Goal: Transaction & Acquisition: Purchase product/service

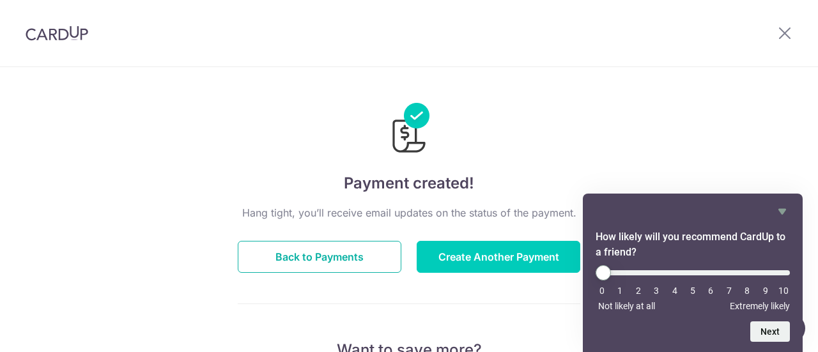
click at [311, 258] on button "Back to Payments" at bounding box center [320, 257] width 164 height 32
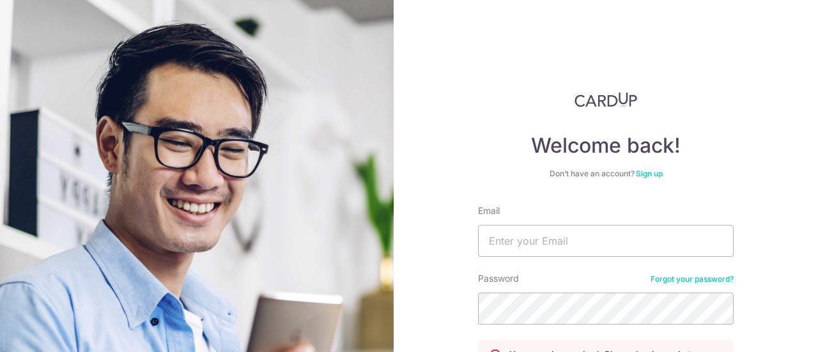
scroll to position [143, 0]
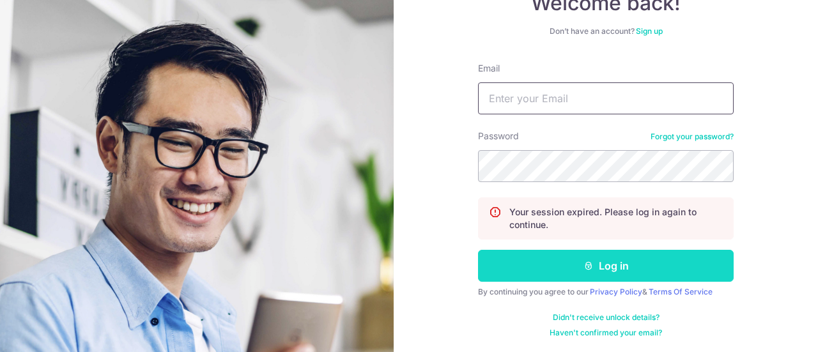
type input "Sgcadfoods@gmail.com"
click at [608, 266] on button "Log in" at bounding box center [606, 266] width 256 height 32
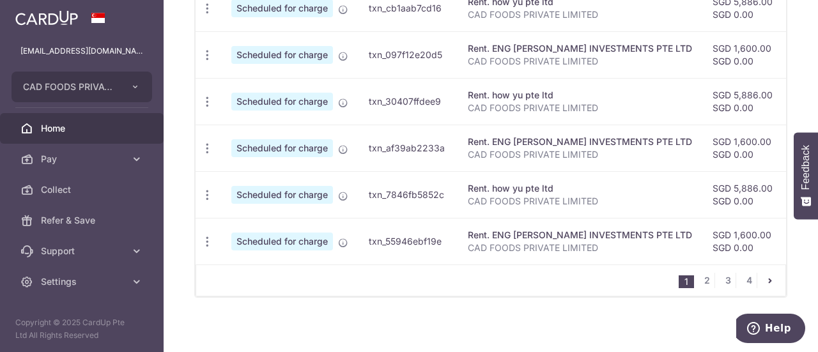
scroll to position [636, 0]
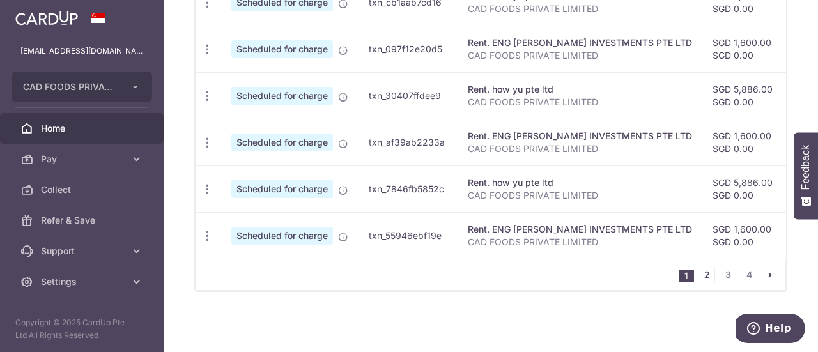
click at [704, 275] on link "2" at bounding box center [706, 274] width 15 height 15
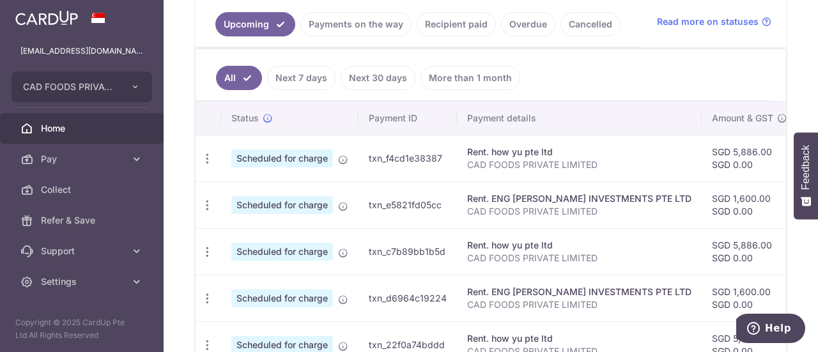
scroll to position [135, 0]
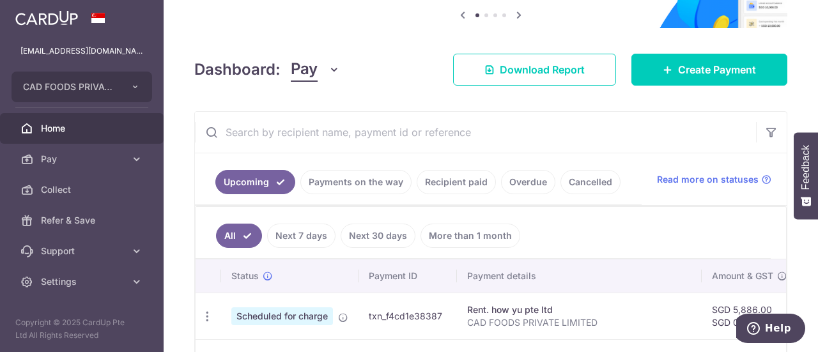
click at [354, 178] on link "Payments on the way" at bounding box center [355, 182] width 111 height 24
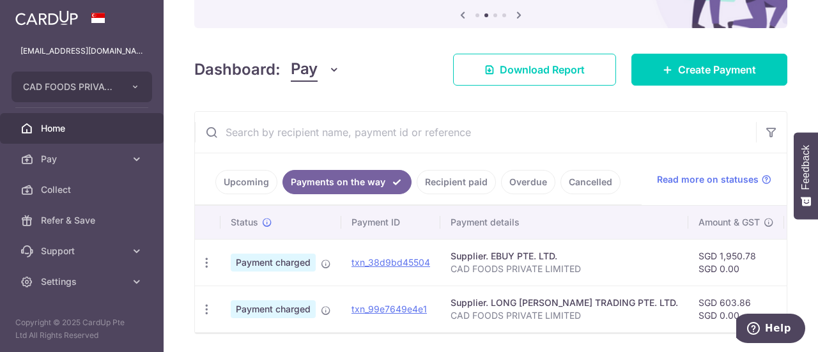
click at [455, 182] on link "Recipient paid" at bounding box center [456, 182] width 79 height 24
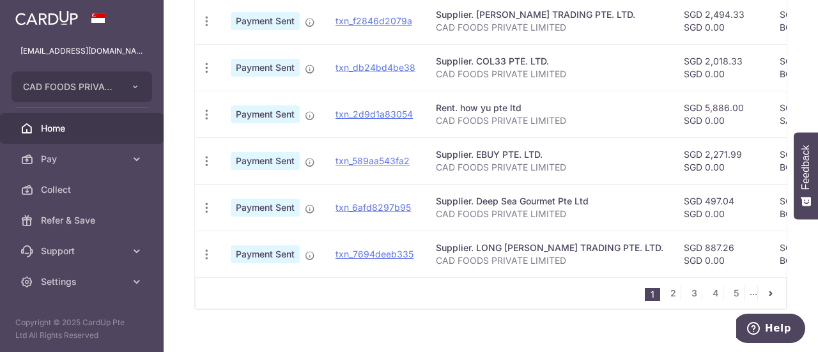
scroll to position [583, 0]
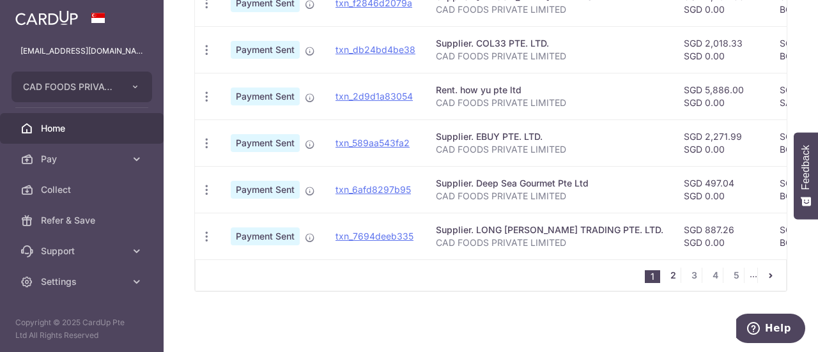
click at [666, 275] on link "2" at bounding box center [672, 275] width 15 height 15
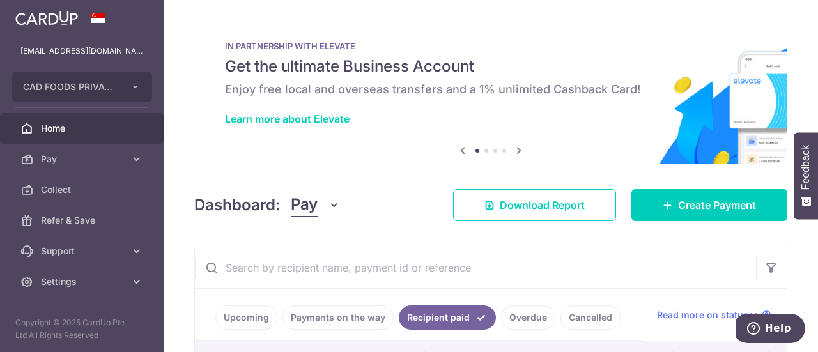
scroll to position [128, 0]
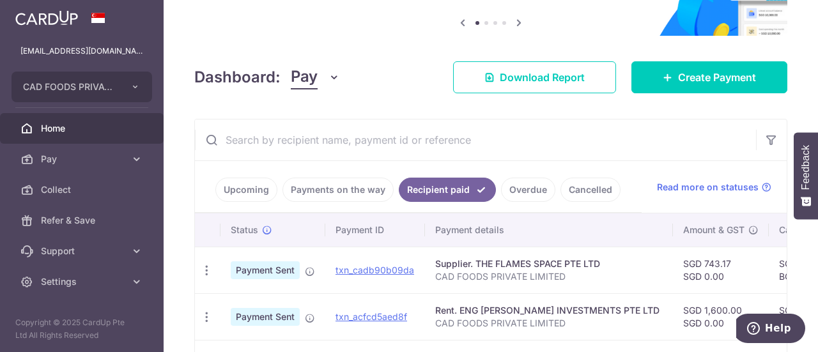
click at [288, 140] on input "text" at bounding box center [475, 139] width 561 height 41
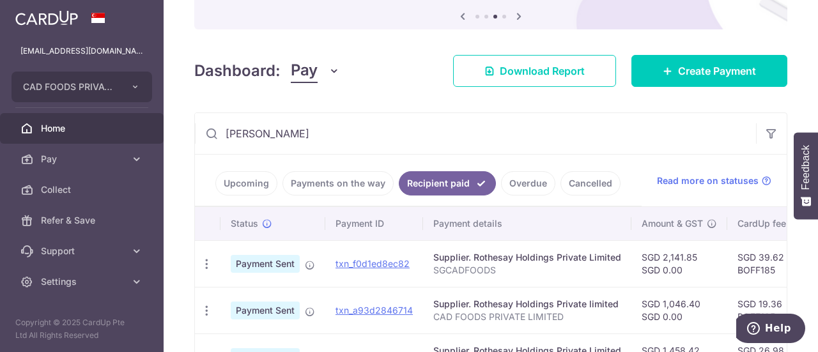
scroll to position [135, 0]
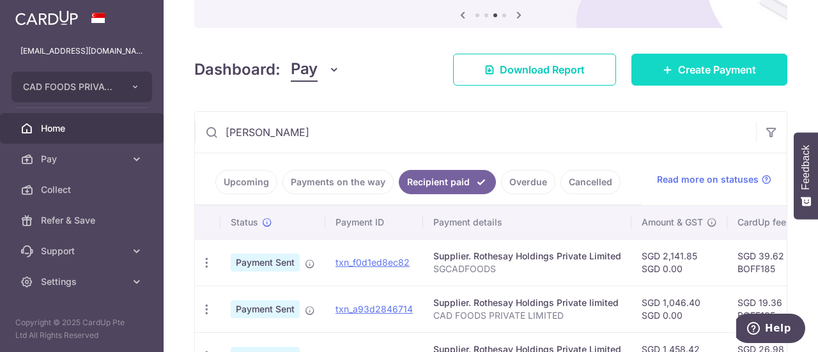
type input "roth"
click at [703, 68] on span "Create Payment" at bounding box center [717, 69] width 78 height 15
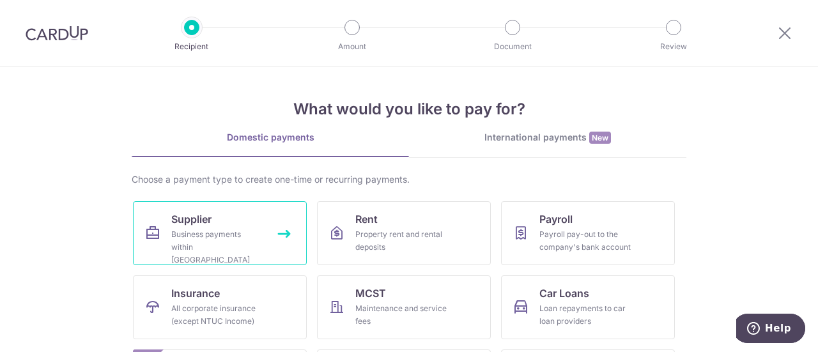
click at [212, 234] on div "Business payments within Singapore" at bounding box center [217, 247] width 92 height 38
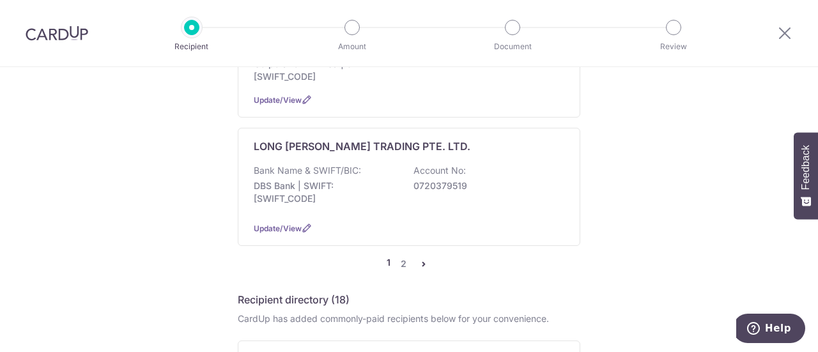
scroll to position [1342, 0]
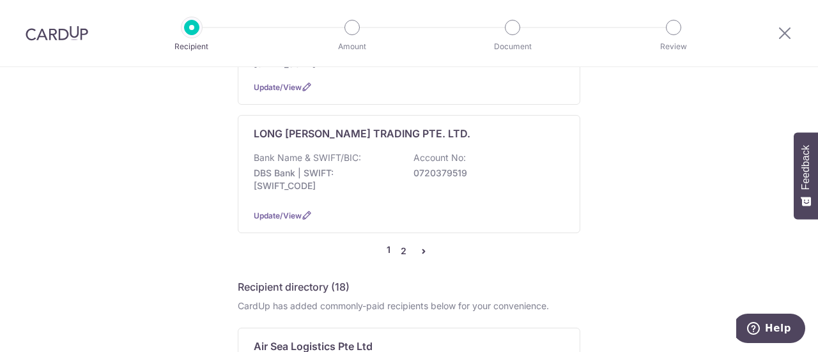
click at [399, 243] on link "2" at bounding box center [403, 250] width 15 height 15
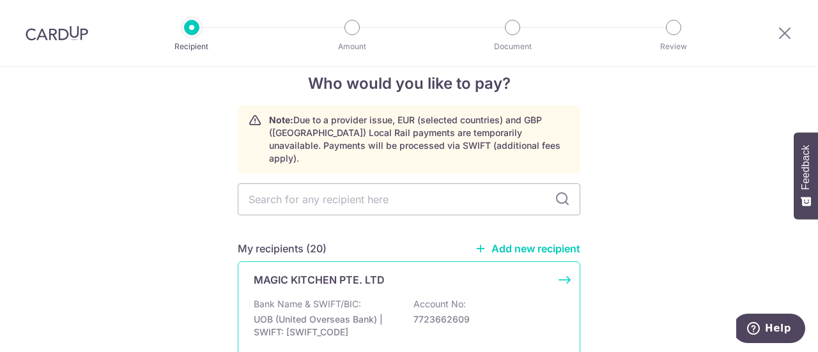
scroll to position [0, 0]
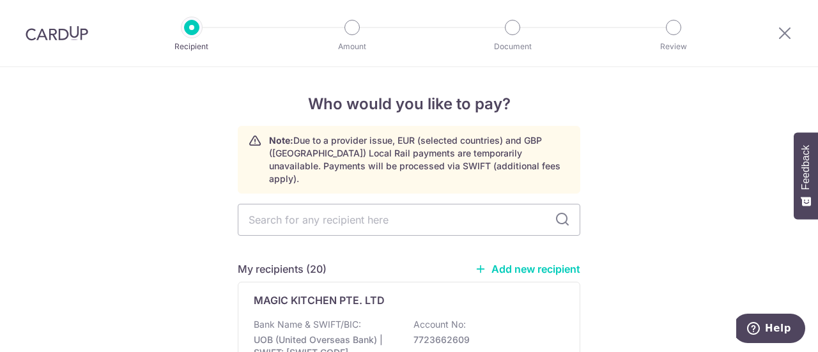
click at [57, 39] on img at bounding box center [57, 33] width 63 height 15
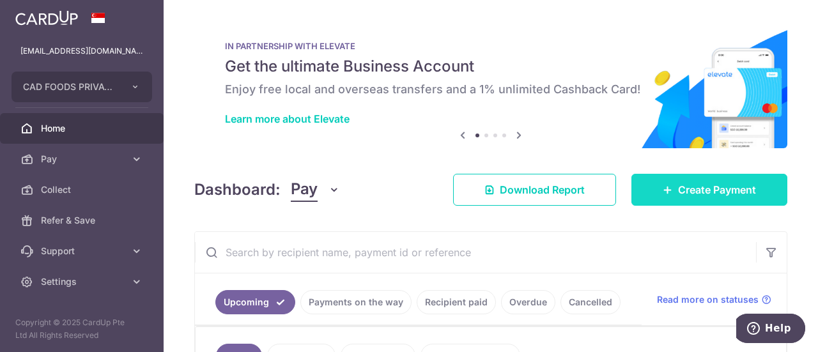
click at [699, 193] on span "Create Payment" at bounding box center [717, 189] width 78 height 15
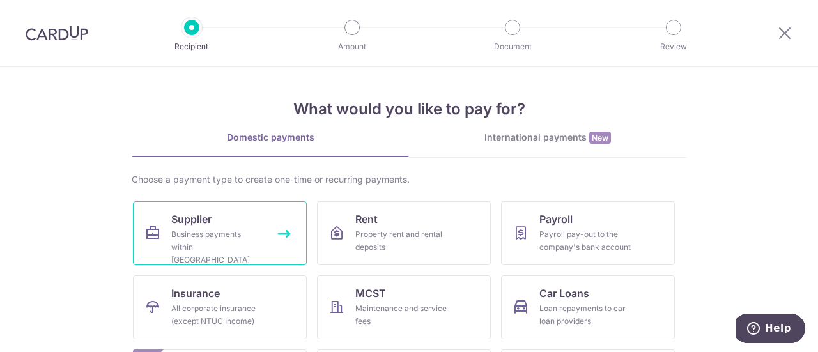
click at [267, 236] on link "Supplier Business payments within [GEOGRAPHIC_DATA]" at bounding box center [220, 233] width 174 height 64
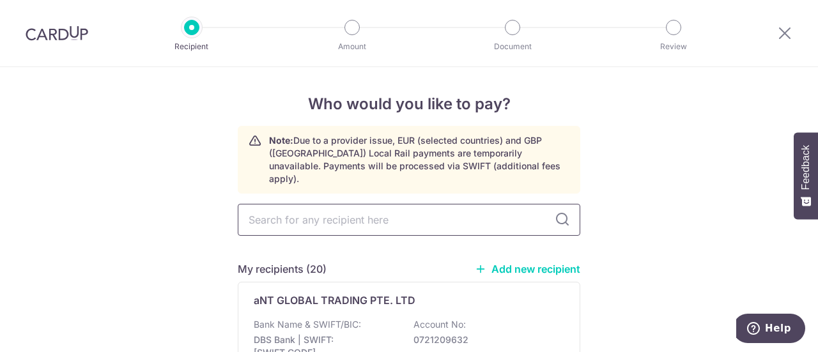
click at [277, 208] on input "text" at bounding box center [409, 220] width 343 height 32
type input "rot"
click at [49, 34] on img at bounding box center [57, 33] width 63 height 15
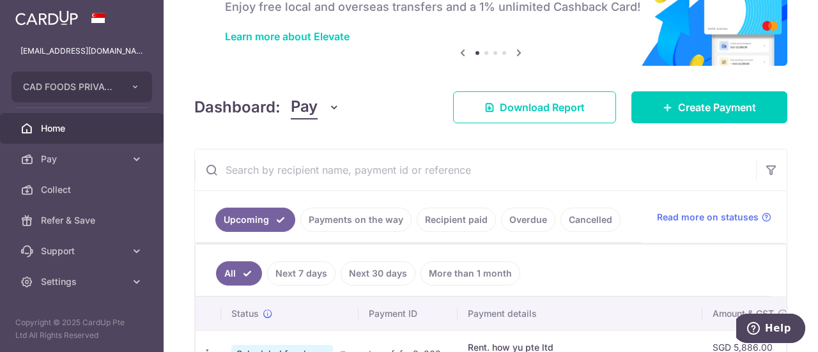
scroll to position [128, 0]
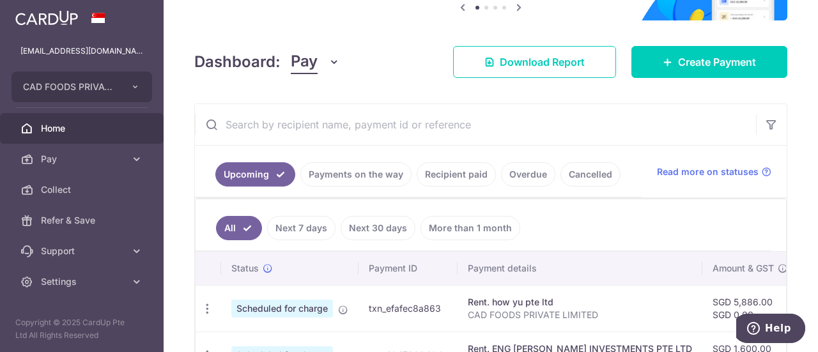
click at [447, 172] on link "Recipient paid" at bounding box center [456, 174] width 79 height 24
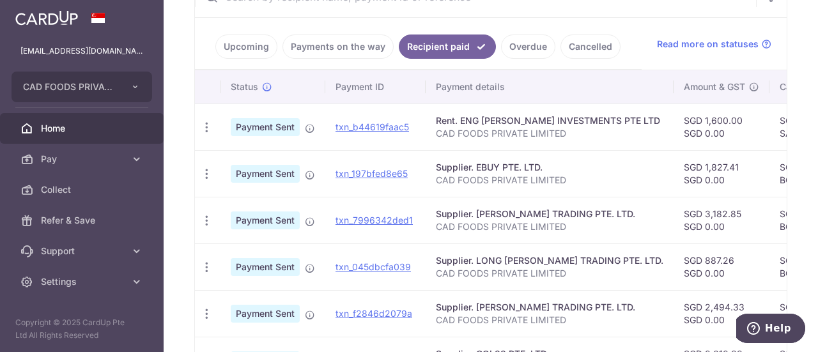
scroll to position [0, 0]
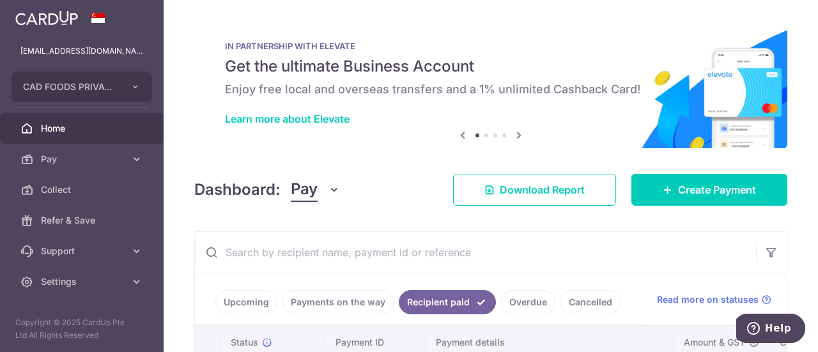
click at [323, 245] on input "text" at bounding box center [475, 252] width 561 height 41
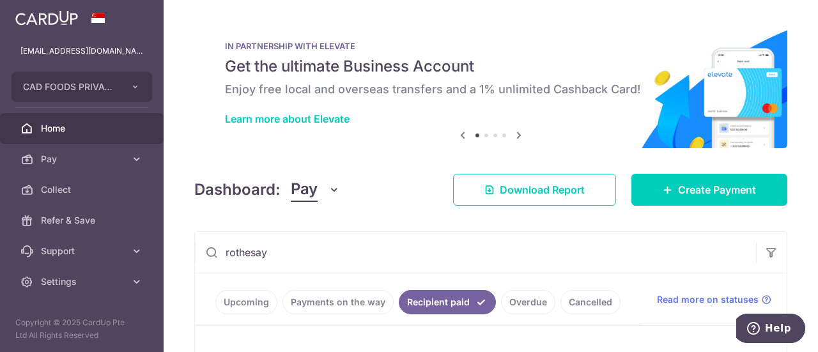
type input "rothesay"
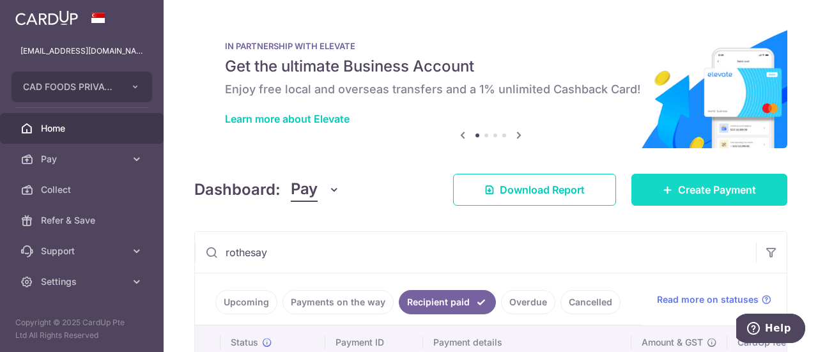
click at [686, 187] on span "Create Payment" at bounding box center [717, 189] width 78 height 15
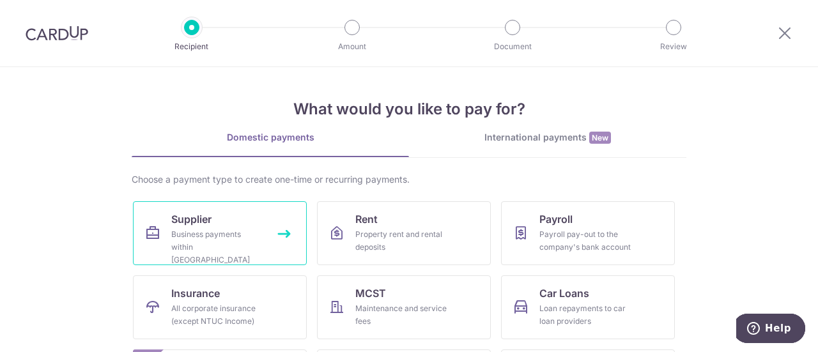
click at [257, 230] on div "Business payments within Singapore" at bounding box center [217, 247] width 92 height 38
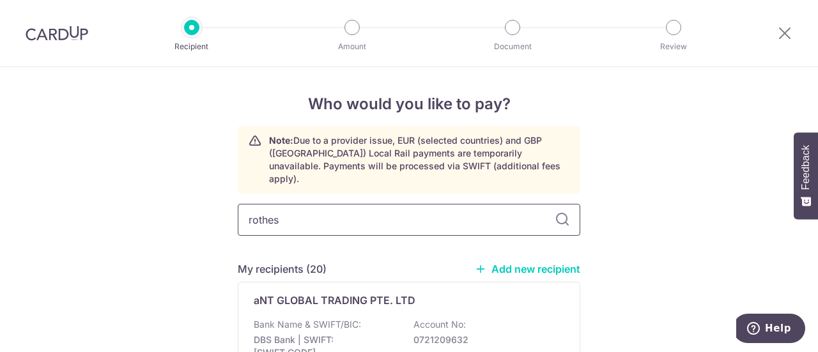
type input "rothesa"
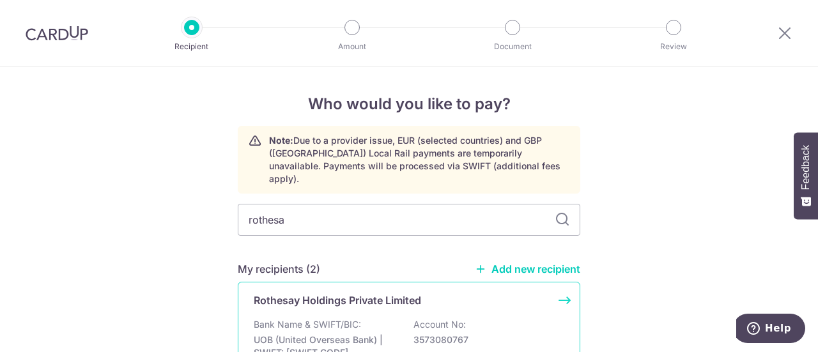
click at [366, 298] on div "Rothesay Holdings Private Limited Bank Name & SWIFT/BIC: UOB (United Overseas B…" at bounding box center [409, 341] width 343 height 118
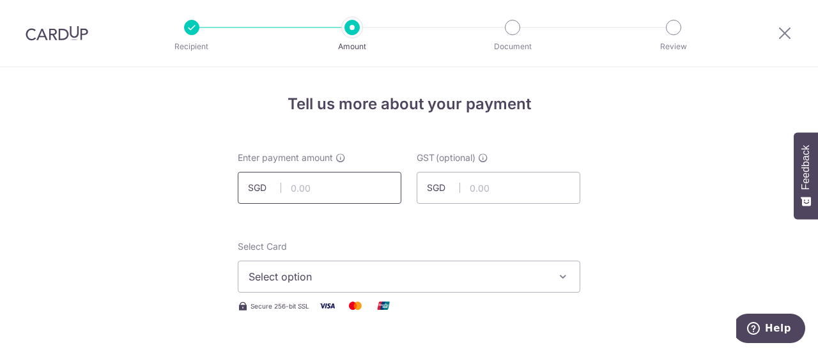
click at [312, 182] on input "text" at bounding box center [320, 188] width 164 height 32
type input "1,431.17"
click at [389, 277] on span "Select option" at bounding box center [398, 276] width 298 height 15
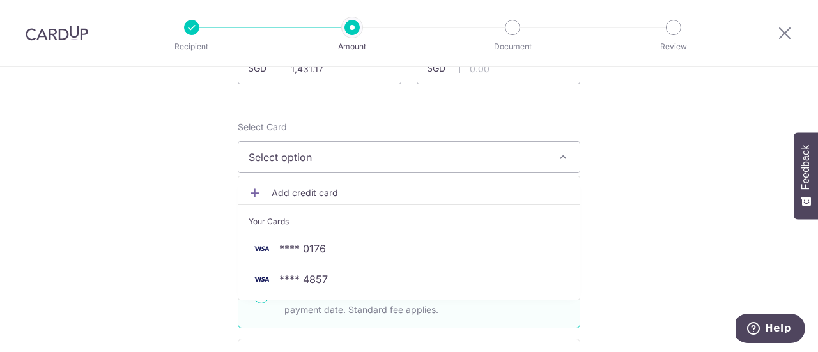
scroll to position [128, 0]
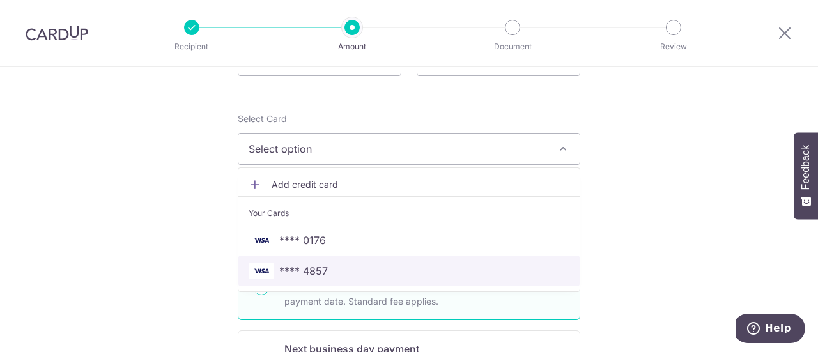
click at [366, 265] on span "**** 4857" at bounding box center [409, 270] width 321 height 15
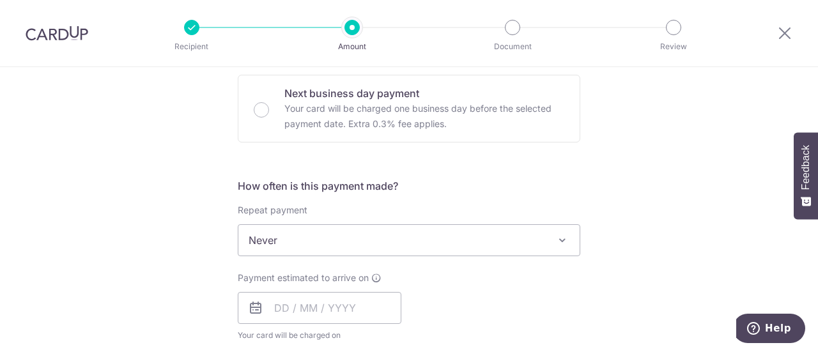
scroll to position [447, 0]
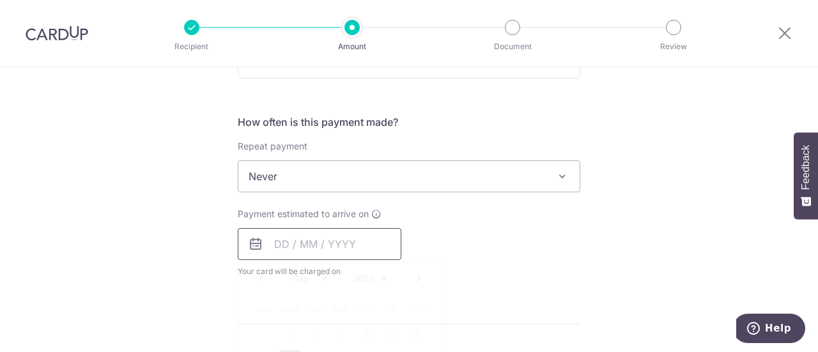
click at [268, 243] on input "text" at bounding box center [320, 244] width 164 height 32
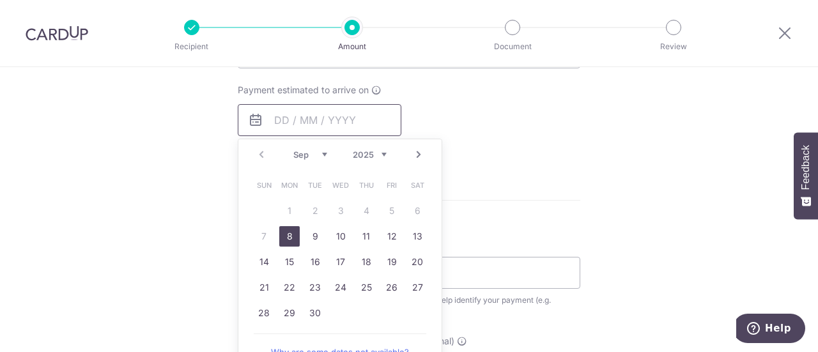
scroll to position [575, 0]
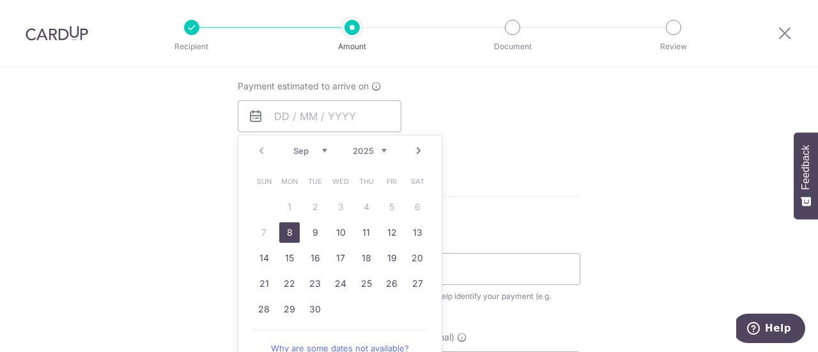
click at [289, 229] on link "8" at bounding box center [289, 232] width 20 height 20
type input "[DATE]"
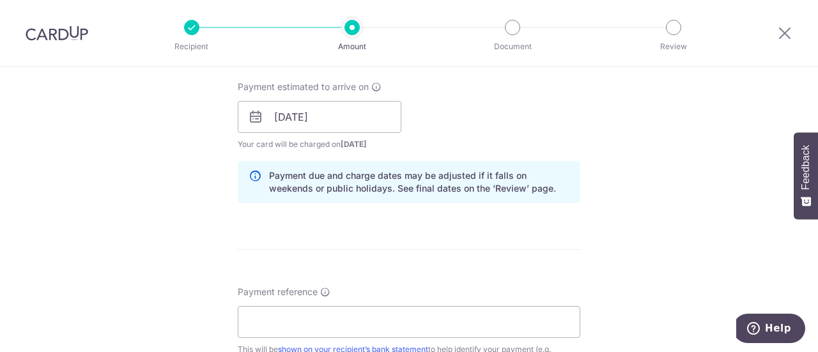
scroll to position [639, 0]
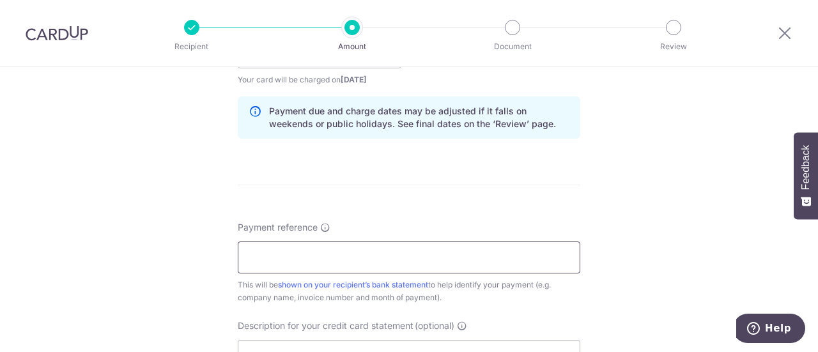
click at [288, 265] on input "Payment reference" at bounding box center [409, 258] width 343 height 32
type input "CAD FOODS PRIVATE LIMITED"
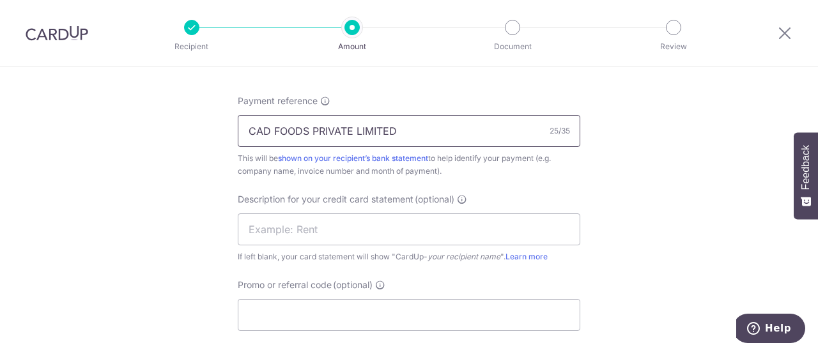
scroll to position [767, 0]
click at [344, 231] on input "text" at bounding box center [409, 228] width 343 height 32
type input "FOOD SUPPLIES"
click at [352, 312] on input "Promo or referral code (optional)" at bounding box center [409, 314] width 343 height 32
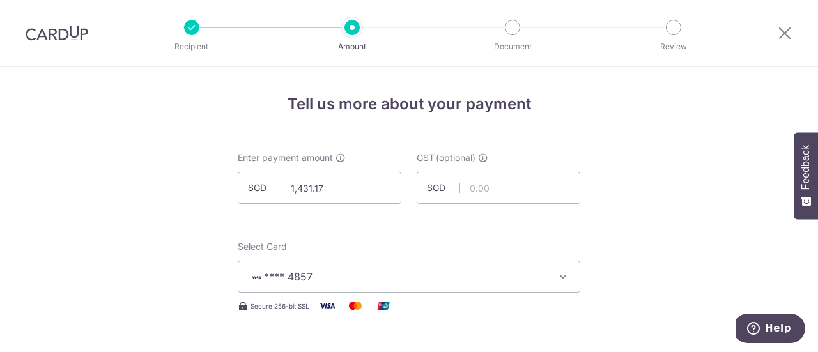
scroll to position [64, 0]
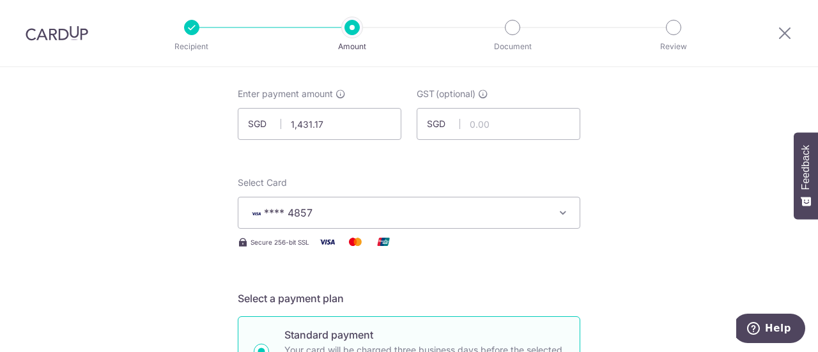
type input "boff185"
click at [374, 217] on span "**** 4857" at bounding box center [398, 212] width 298 height 15
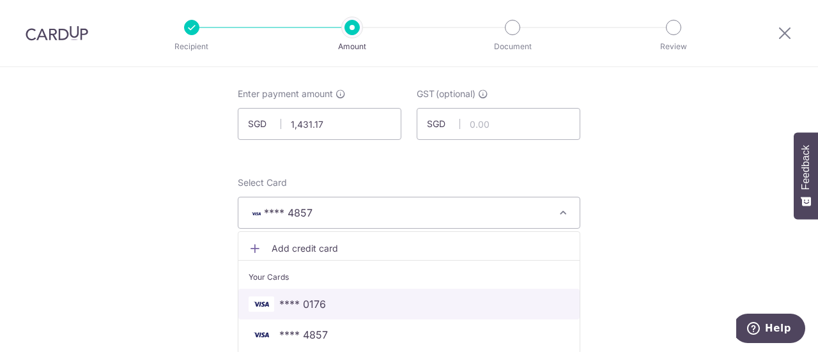
click at [339, 301] on span "**** 0176" at bounding box center [409, 304] width 321 height 15
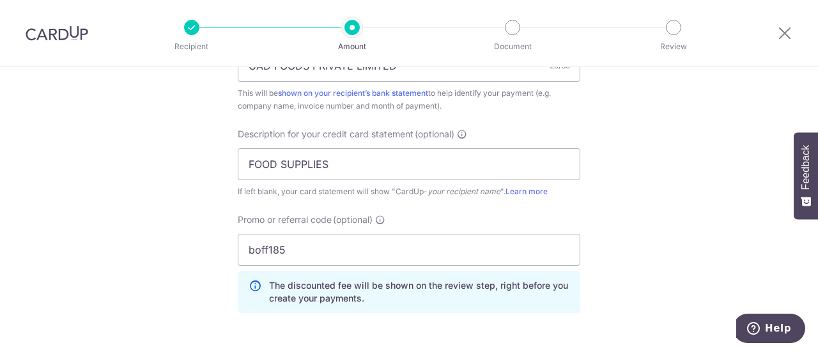
scroll to position [1022, 0]
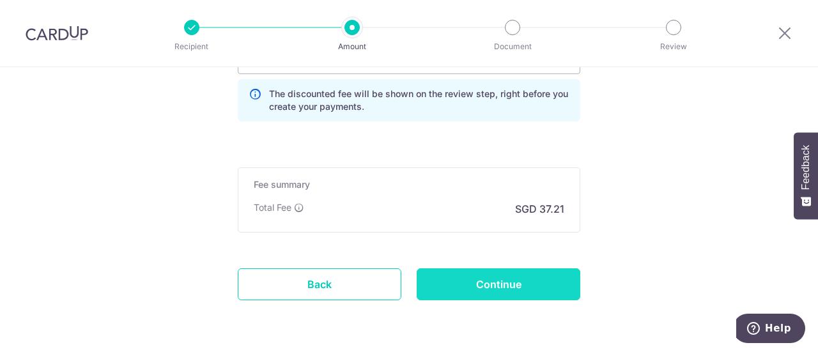
click at [498, 282] on input "Continue" at bounding box center [499, 284] width 164 height 32
type input "Create Schedule"
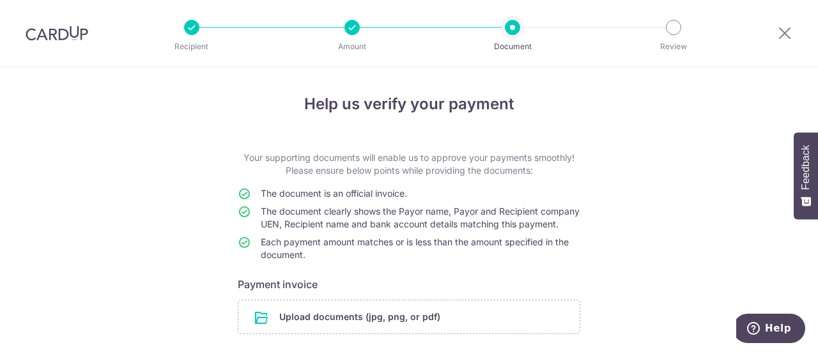
scroll to position [64, 0]
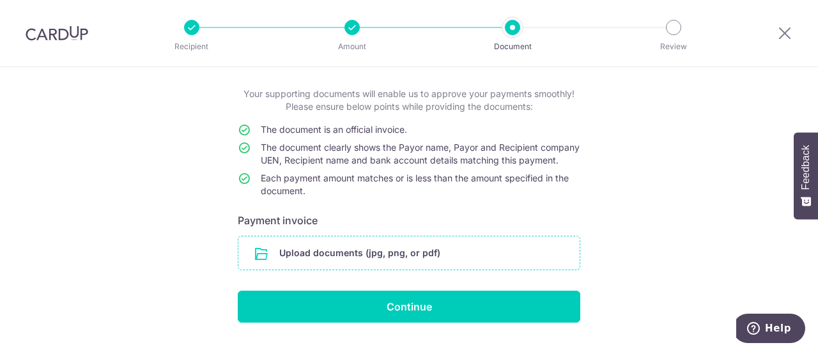
click at [366, 263] on input "file" at bounding box center [408, 252] width 341 height 33
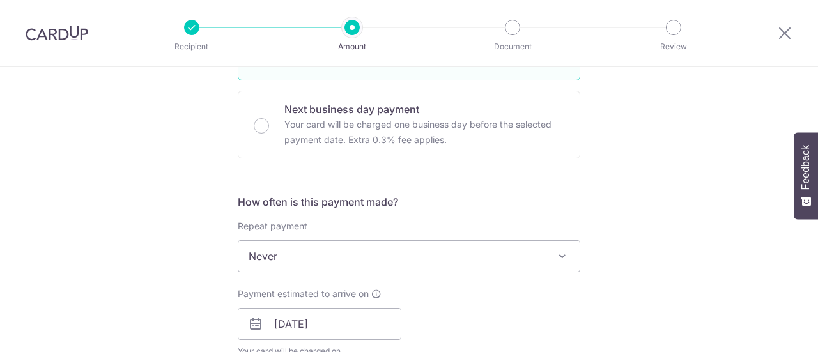
scroll to position [383, 0]
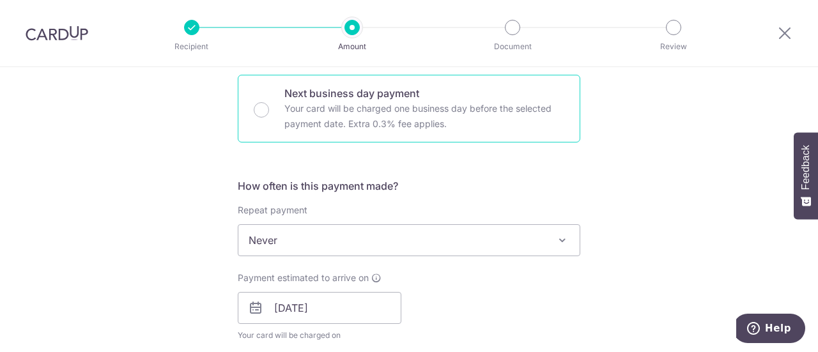
click at [266, 111] on div "Next business day payment Your card will be charged one business day before the…" at bounding box center [409, 109] width 343 height 68
radio input "false"
radio input "true"
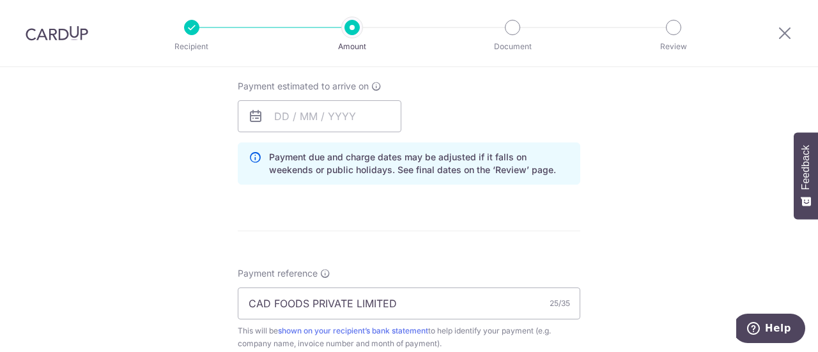
scroll to position [511, 0]
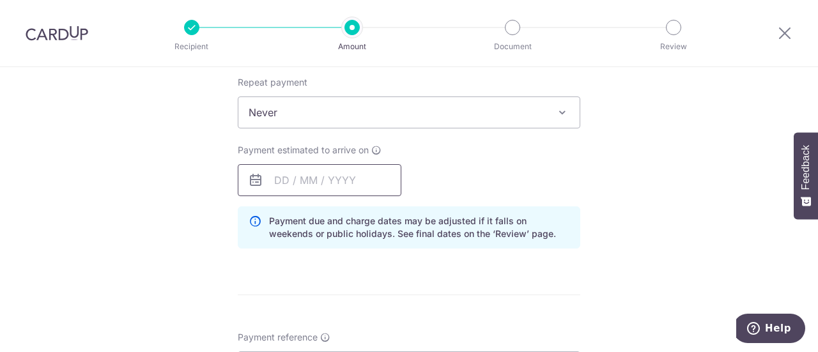
click at [288, 178] on input "text" at bounding box center [320, 180] width 164 height 32
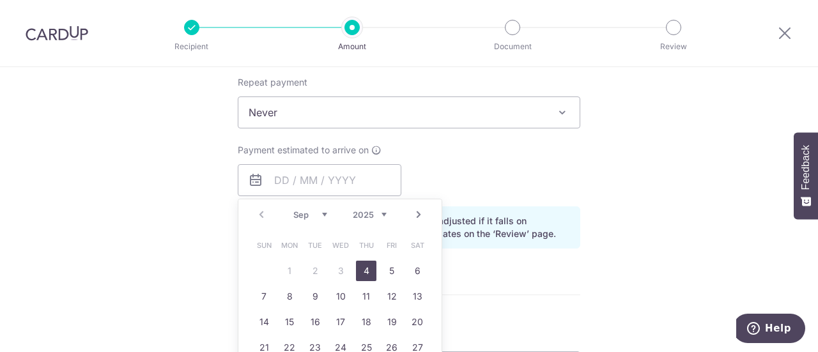
click at [366, 273] on link "4" at bounding box center [366, 271] width 20 height 20
type input "[DATE]"
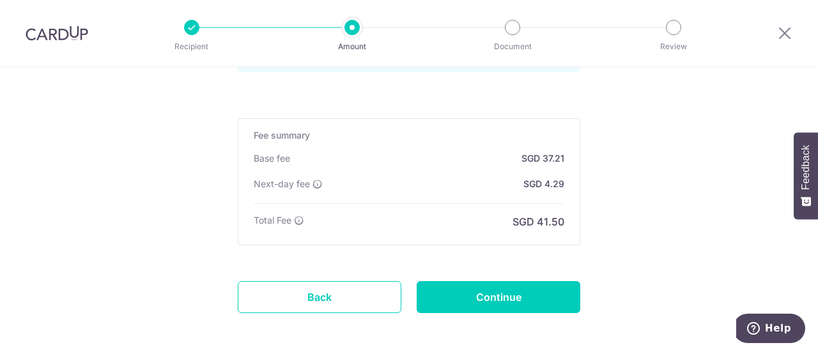
scroll to position [1125, 0]
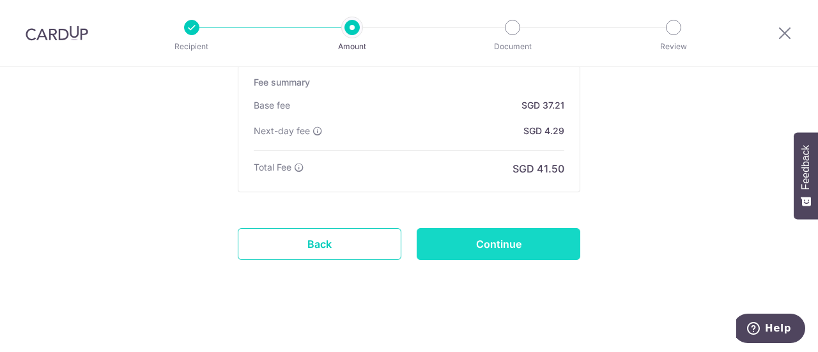
click at [493, 237] on input "Continue" at bounding box center [499, 244] width 164 height 32
type input "Update Schedule"
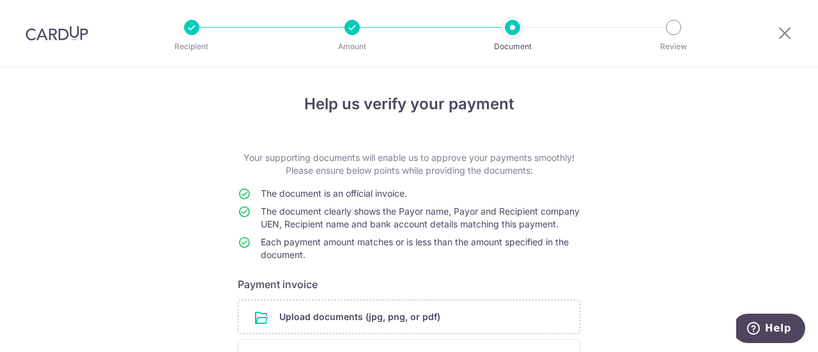
scroll to position [178, 0]
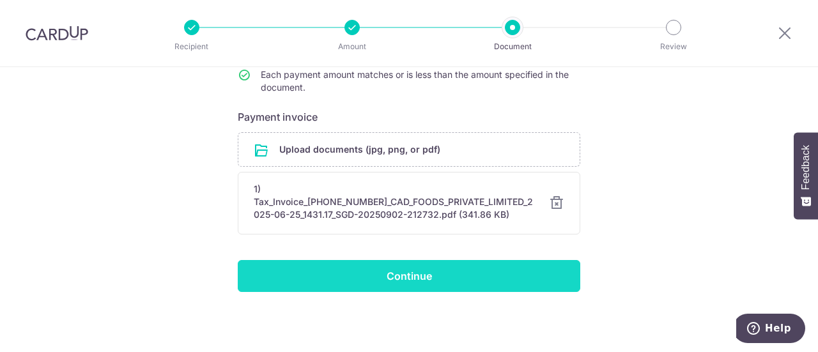
click at [402, 279] on input "Continue" at bounding box center [409, 276] width 343 height 32
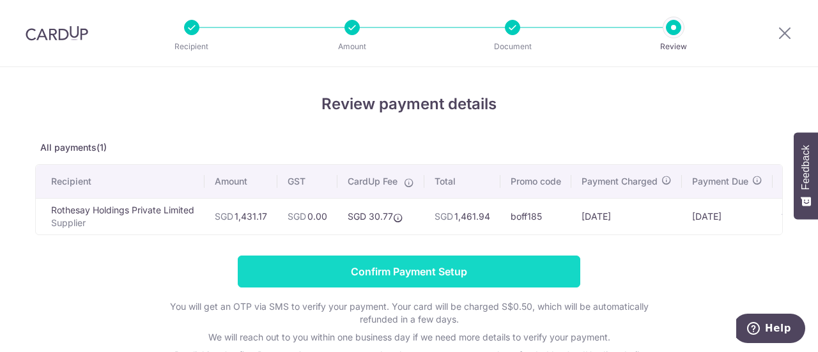
click at [407, 274] on input "Confirm Payment Setup" at bounding box center [409, 272] width 343 height 32
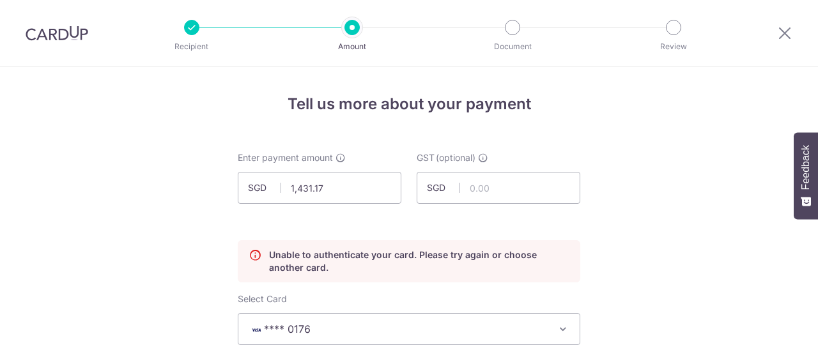
scroll to position [173, 0]
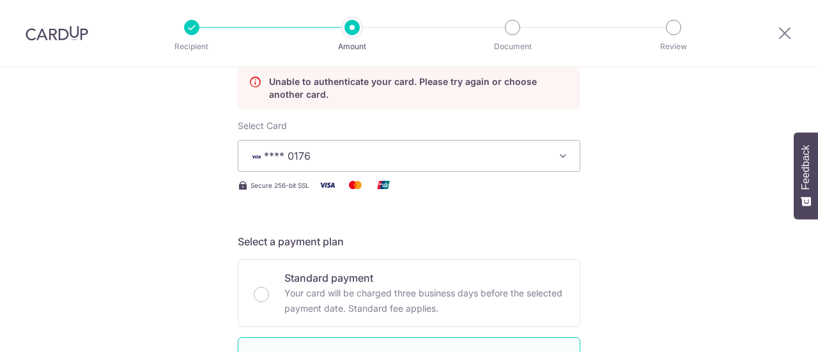
click at [385, 148] on span "**** 0176" at bounding box center [398, 155] width 298 height 15
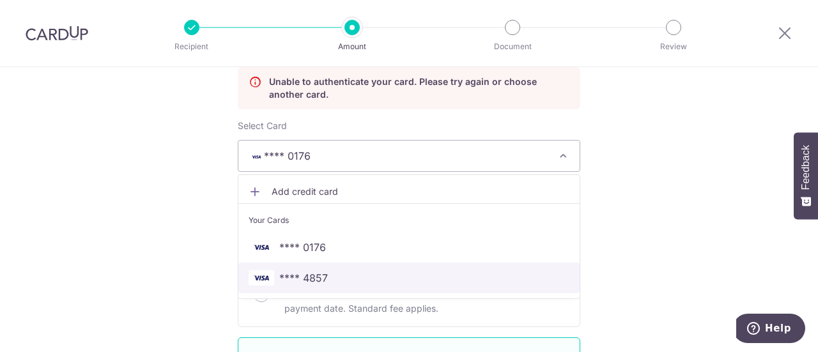
click at [371, 272] on span "**** 4857" at bounding box center [409, 277] width 321 height 15
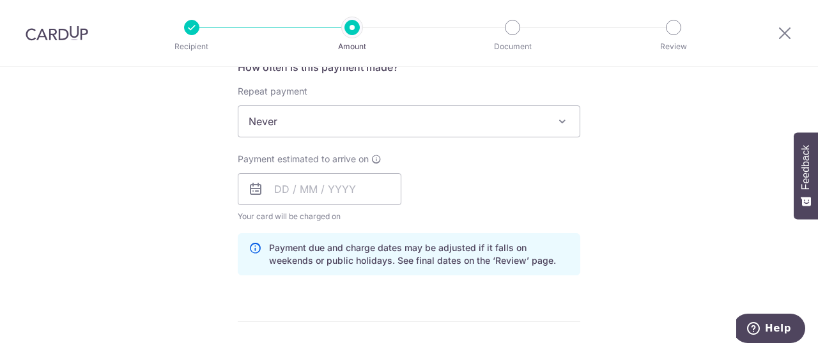
scroll to position [575, 0]
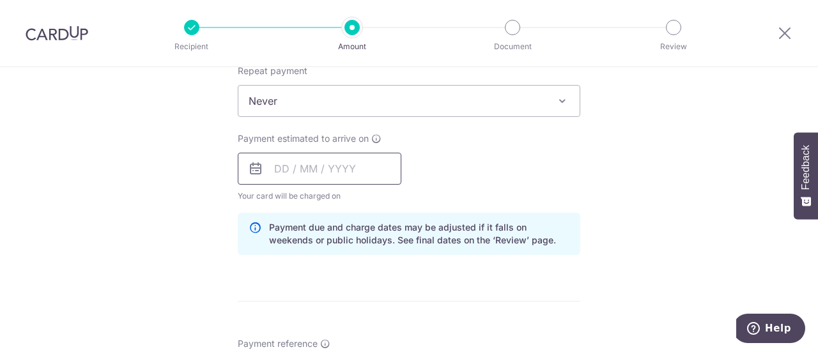
click at [275, 172] on input "text" at bounding box center [320, 169] width 164 height 32
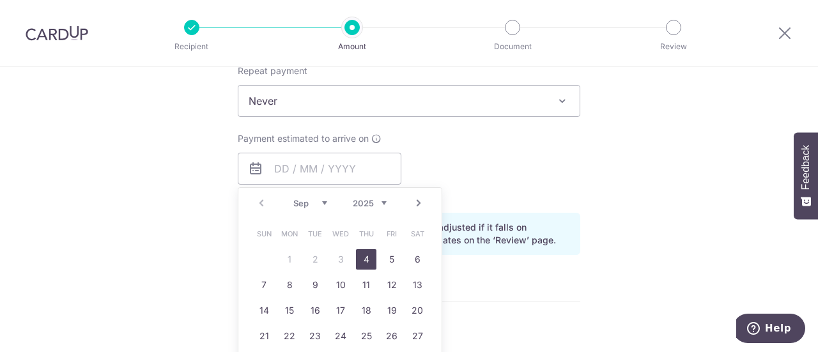
click at [364, 255] on link "4" at bounding box center [366, 259] width 20 height 20
type input "[DATE]"
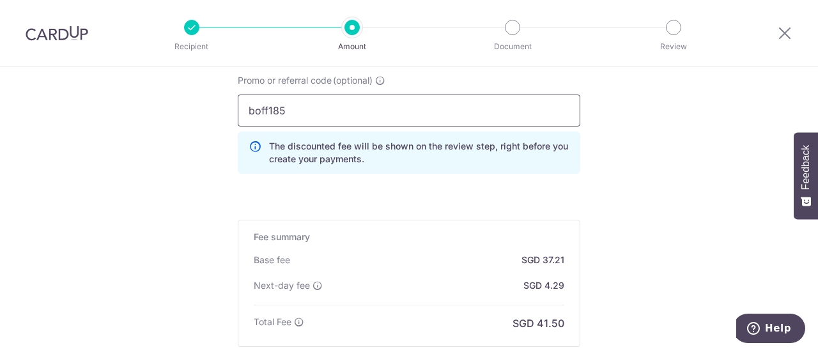
scroll to position [1086, 0]
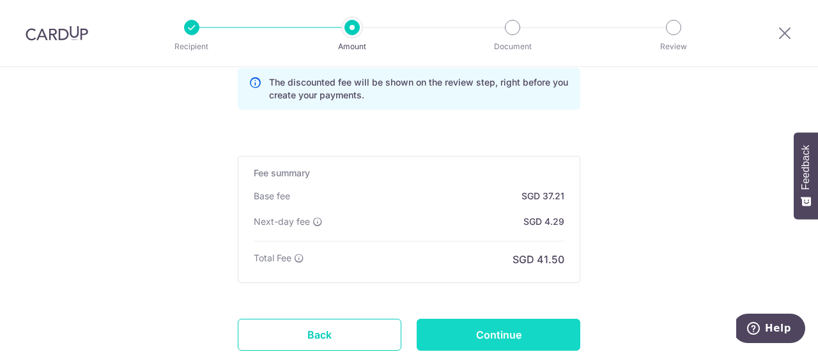
click at [491, 327] on input "Continue" at bounding box center [499, 335] width 164 height 32
type input "Update Schedule"
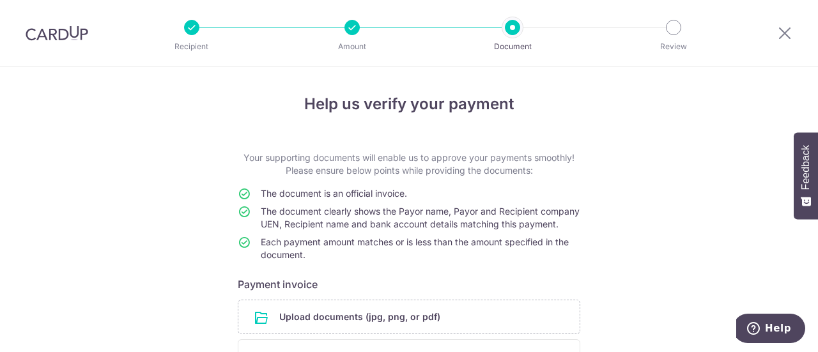
scroll to position [178, 0]
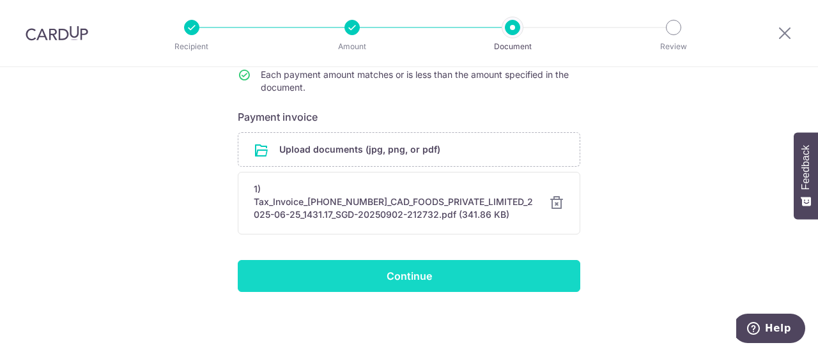
click at [392, 275] on input "Continue" at bounding box center [409, 276] width 343 height 32
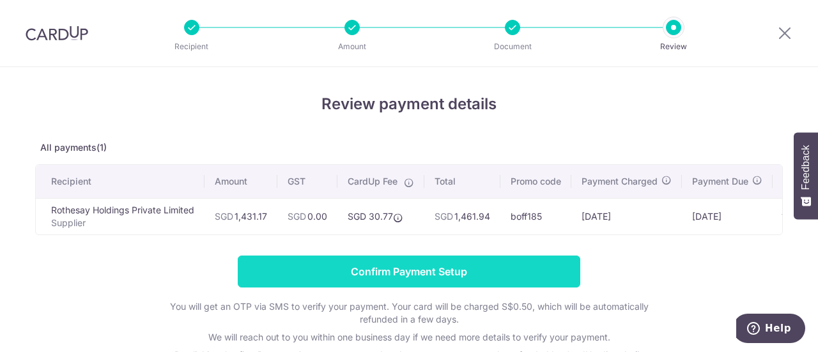
click at [363, 280] on input "Confirm Payment Setup" at bounding box center [409, 272] width 343 height 32
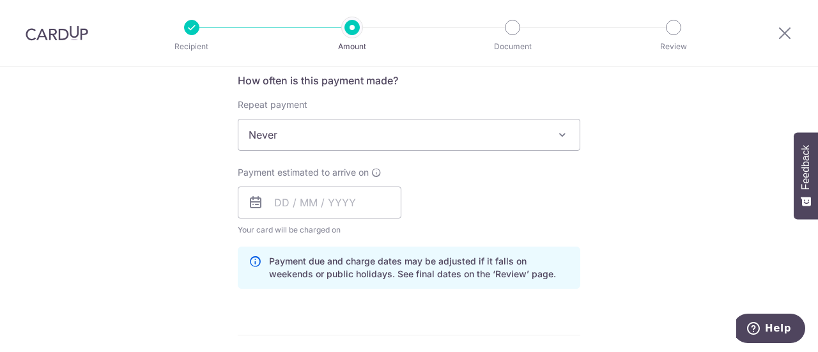
scroll to position [557, 0]
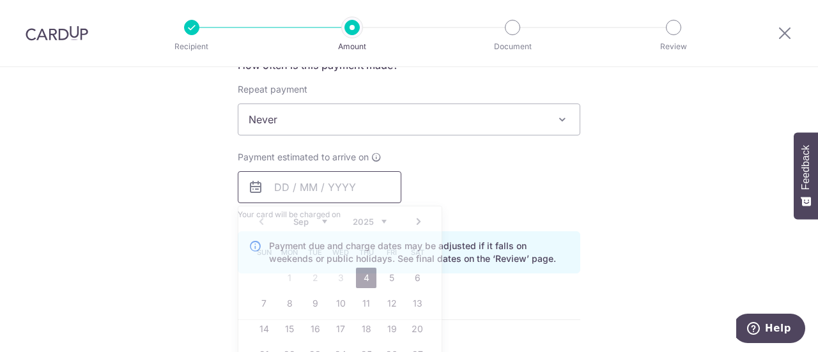
click at [271, 183] on input "text" at bounding box center [320, 187] width 164 height 32
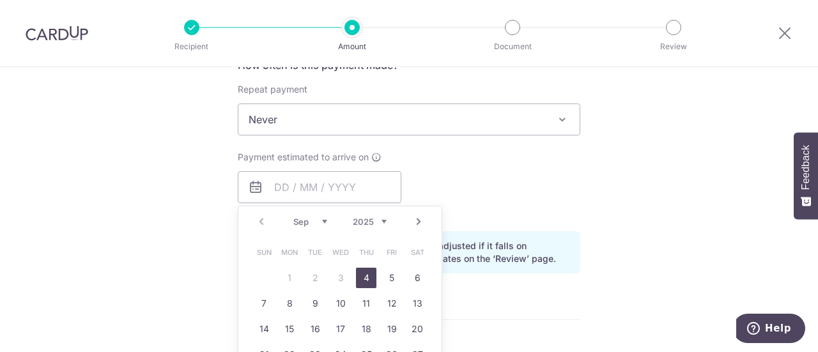
click at [360, 277] on link "4" at bounding box center [366, 278] width 20 height 20
type input "[DATE]"
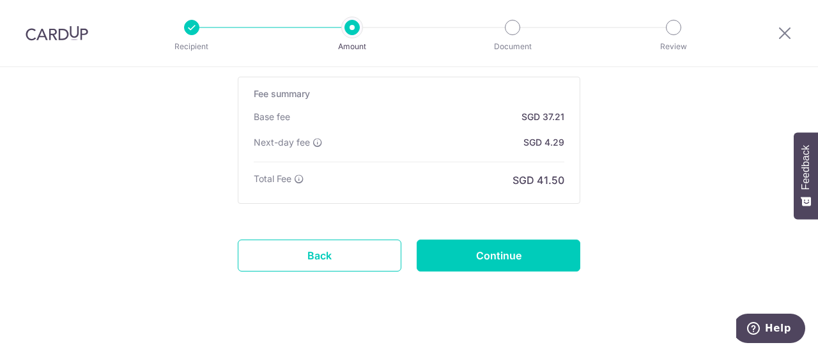
scroll to position [1176, 0]
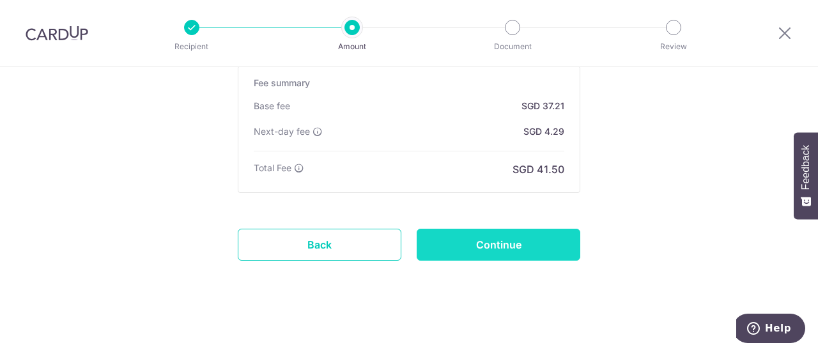
click at [498, 246] on input "Continue" at bounding box center [499, 245] width 164 height 32
type input "Update Schedule"
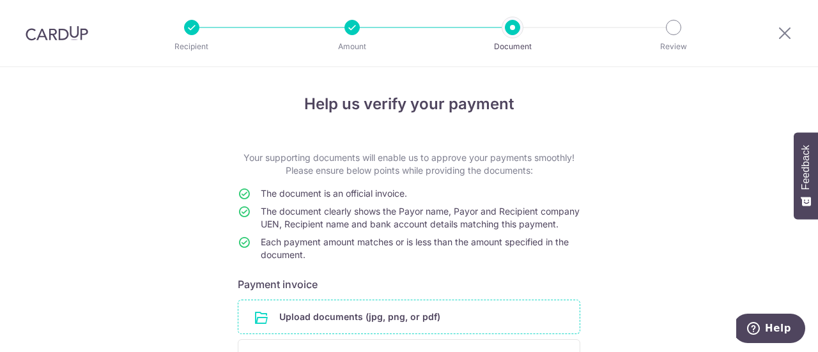
click at [334, 333] on input "file" at bounding box center [408, 316] width 341 height 33
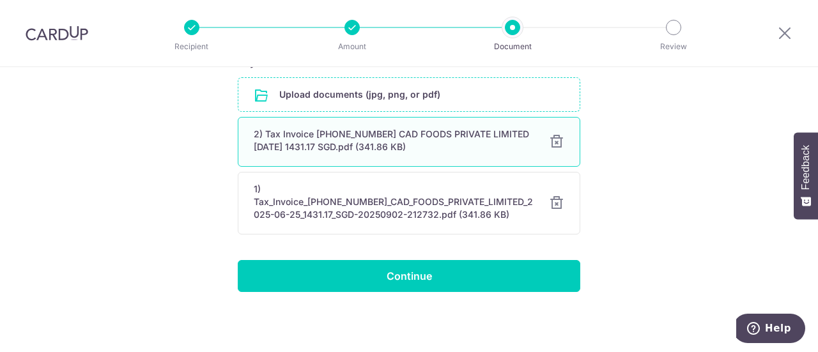
scroll to position [232, 0]
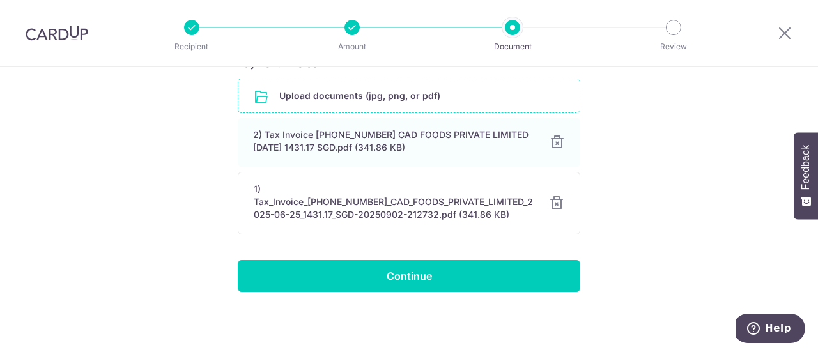
click at [550, 204] on div at bounding box center [556, 203] width 15 height 15
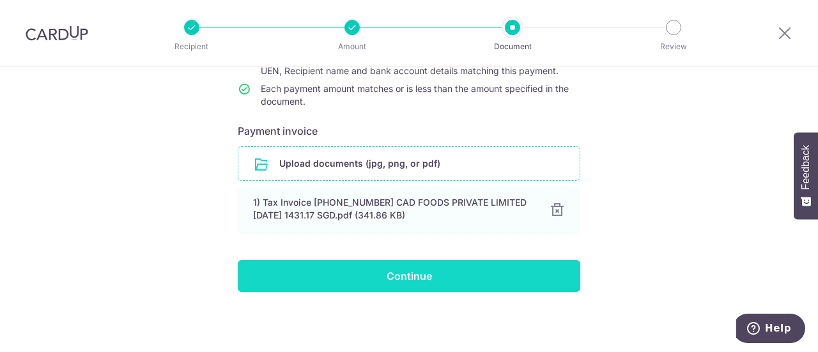
scroll to position [165, 0]
click at [408, 276] on input "Continue" at bounding box center [409, 276] width 343 height 32
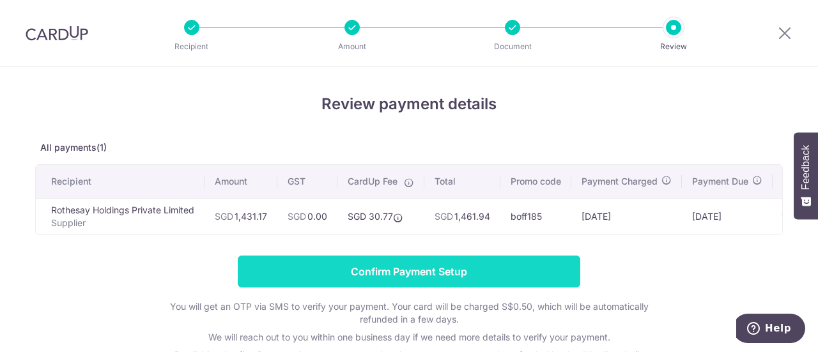
click at [412, 277] on input "Confirm Payment Setup" at bounding box center [409, 272] width 343 height 32
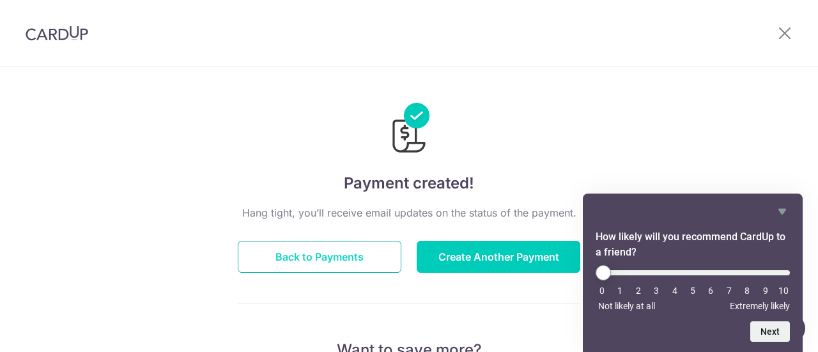
click at [293, 259] on button "Back to Payments" at bounding box center [320, 257] width 164 height 32
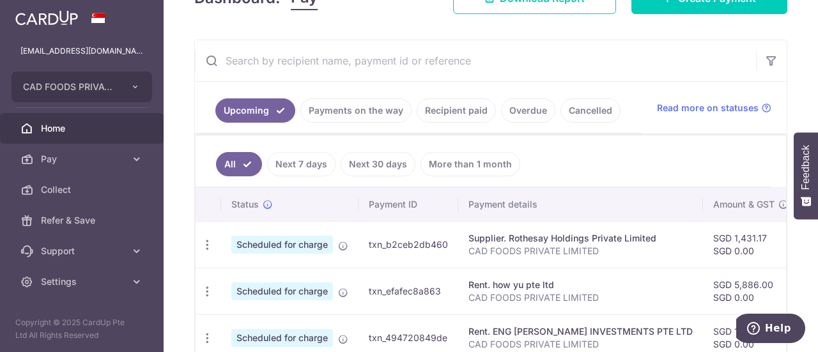
scroll to position [207, 0]
click at [455, 105] on link "Recipient paid" at bounding box center [456, 110] width 79 height 24
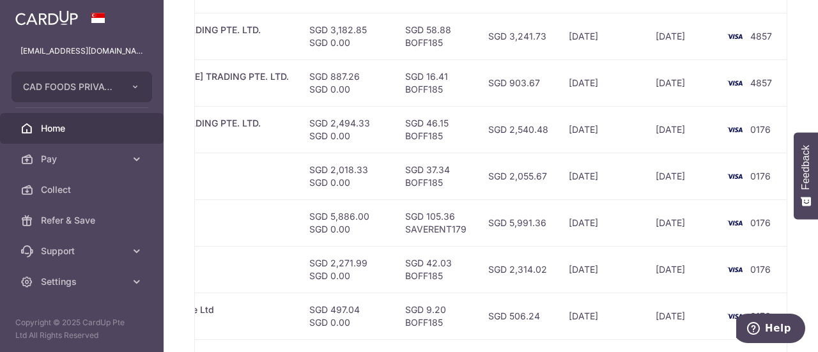
scroll to position [583, 0]
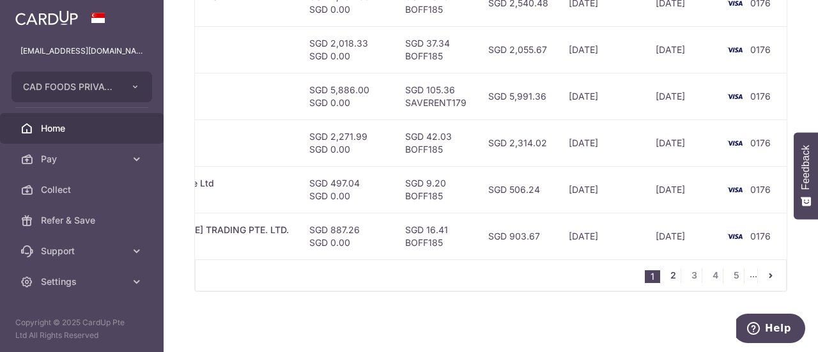
click at [667, 277] on link "2" at bounding box center [672, 275] width 15 height 15
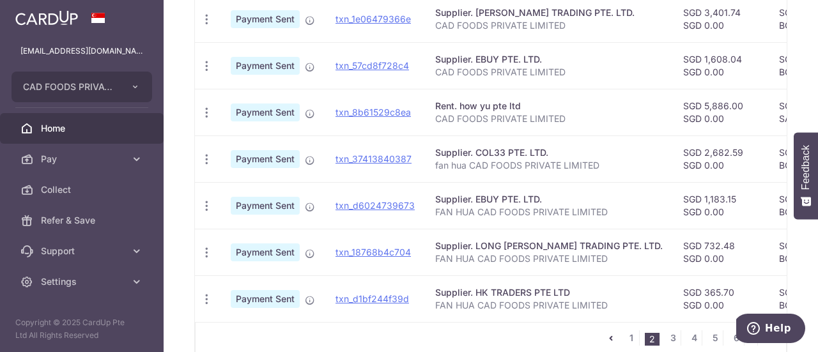
scroll to position [0, 373]
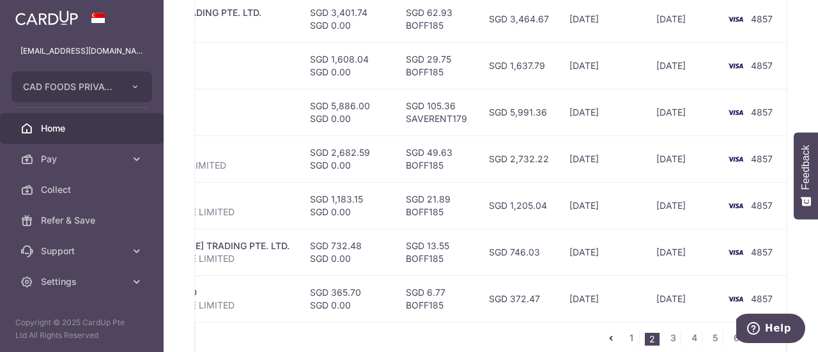
click at [596, 324] on div "1 2 3 4 5 6 ..." at bounding box center [491, 338] width 592 height 32
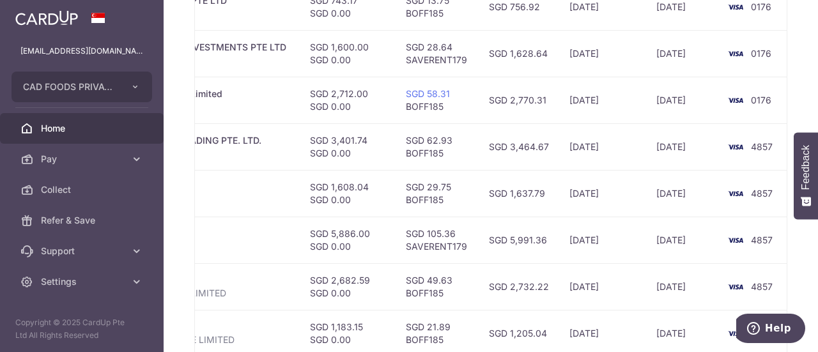
scroll to position [199, 0]
